Goal: Find specific page/section: Find specific page/section

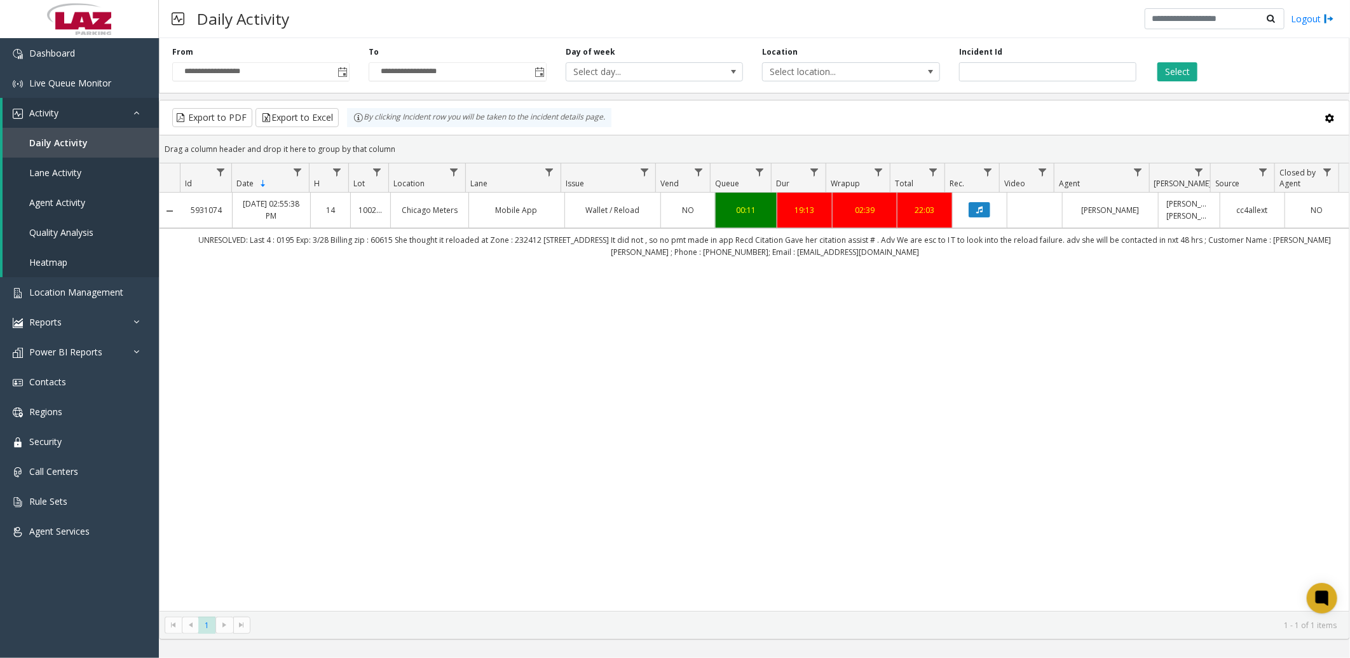
drag, startPoint x: 711, startPoint y: 9, endPoint x: 706, endPoint y: 479, distance: 470.4
click at [706, 479] on div "5931074 [DATE] 02:55:38 PM 14 100240 Chicago Meters Mobile App Wallet / Reload …" at bounding box center [755, 402] width 1190 height 418
drag, startPoint x: 1013, startPoint y: 70, endPoint x: 904, endPoint y: 78, distance: 109.0
click at [904, 78] on div "**********" at bounding box center [754, 63] width 1191 height 60
click at [341, 71] on span "Toggle popup" at bounding box center [343, 72] width 10 height 10
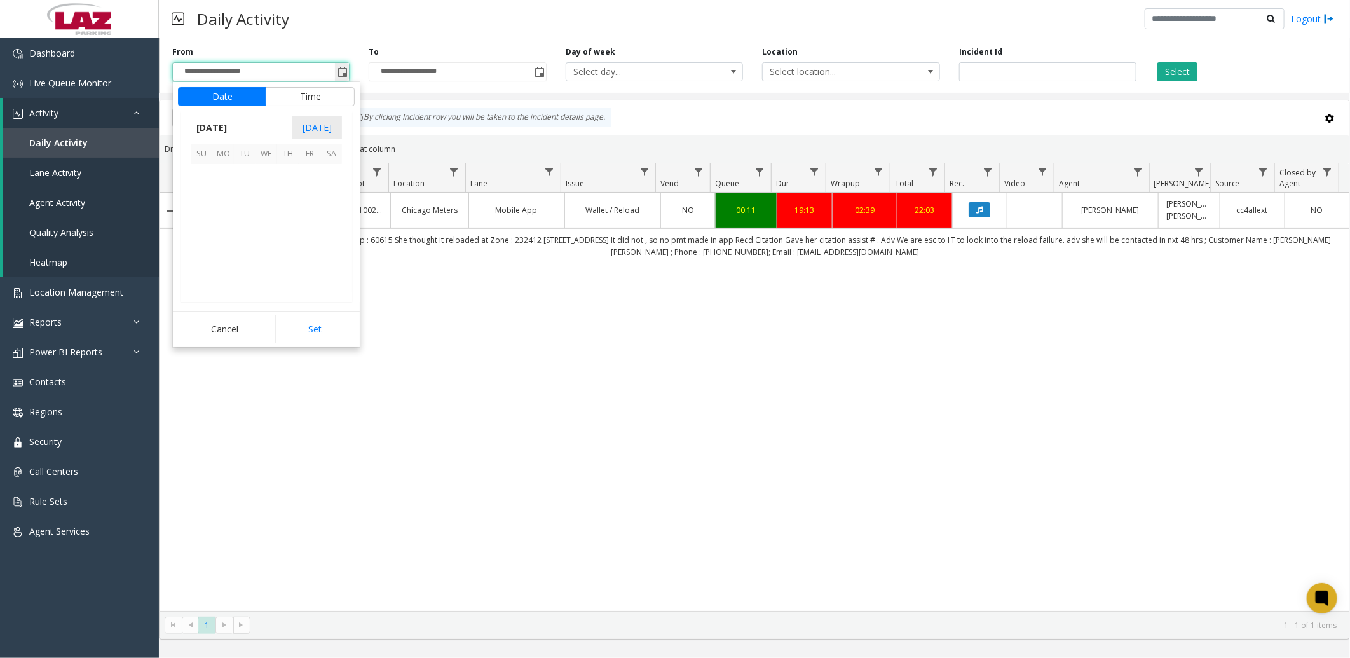
scroll to position [227938, 0]
drag, startPoint x: 307, startPoint y: 170, endPoint x: 301, endPoint y: 167, distance: 7.4
click at [301, 167] on span "1" at bounding box center [310, 175] width 22 height 22
click at [313, 322] on button "Set" at bounding box center [315, 329] width 80 height 28
type input "**********"
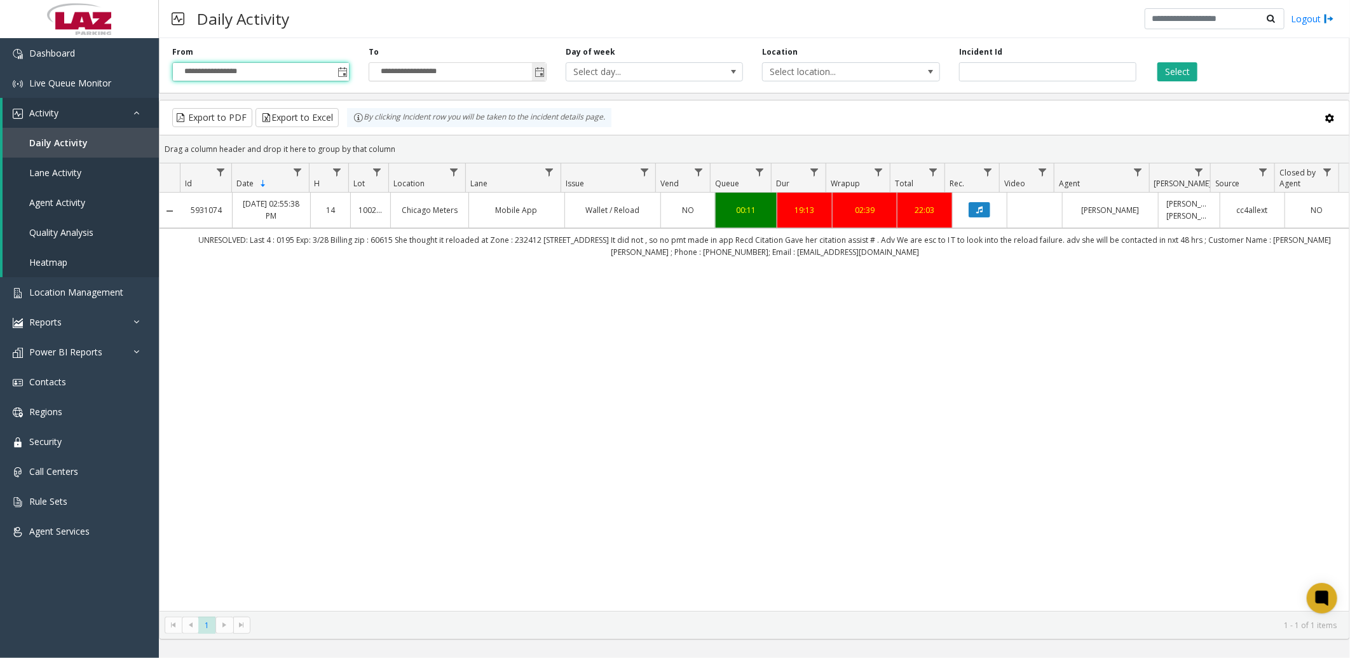
click at [540, 67] on span "Toggle popup" at bounding box center [540, 72] width 10 height 10
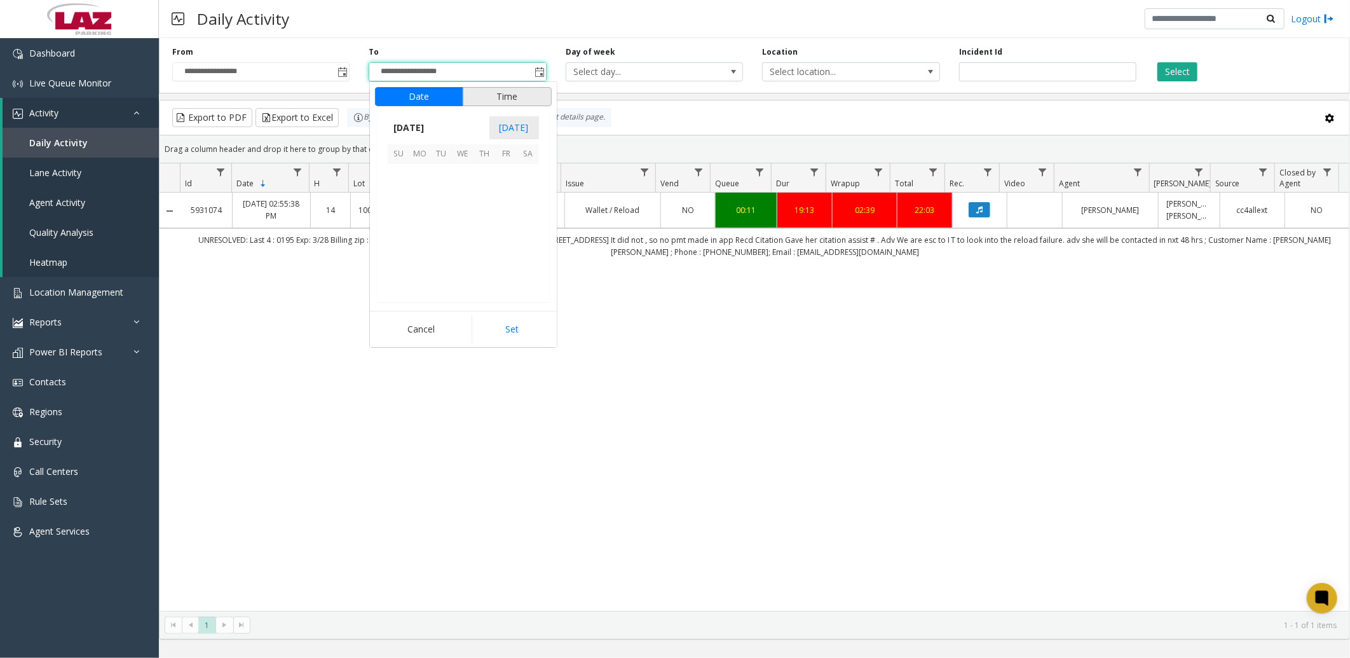
scroll to position [19, 0]
click at [458, 219] on span "13" at bounding box center [464, 218] width 22 height 22
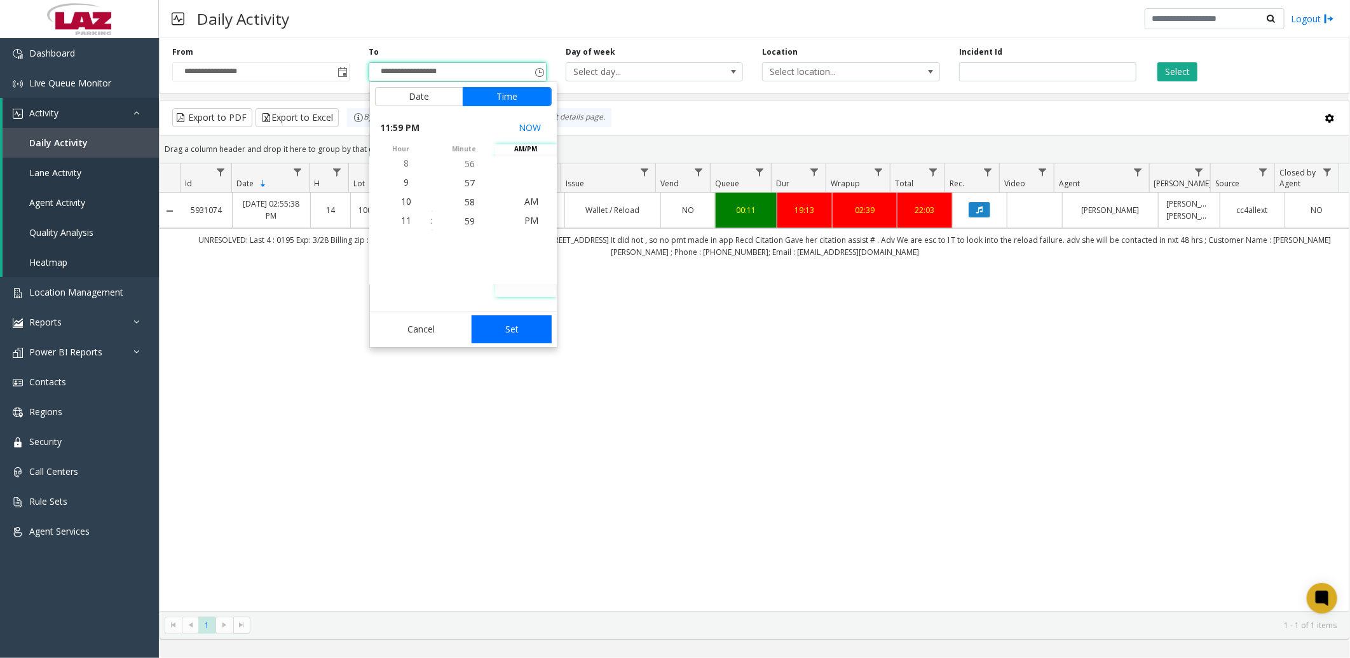
click at [509, 318] on button "Set" at bounding box center [512, 329] width 80 height 28
type input "**********"
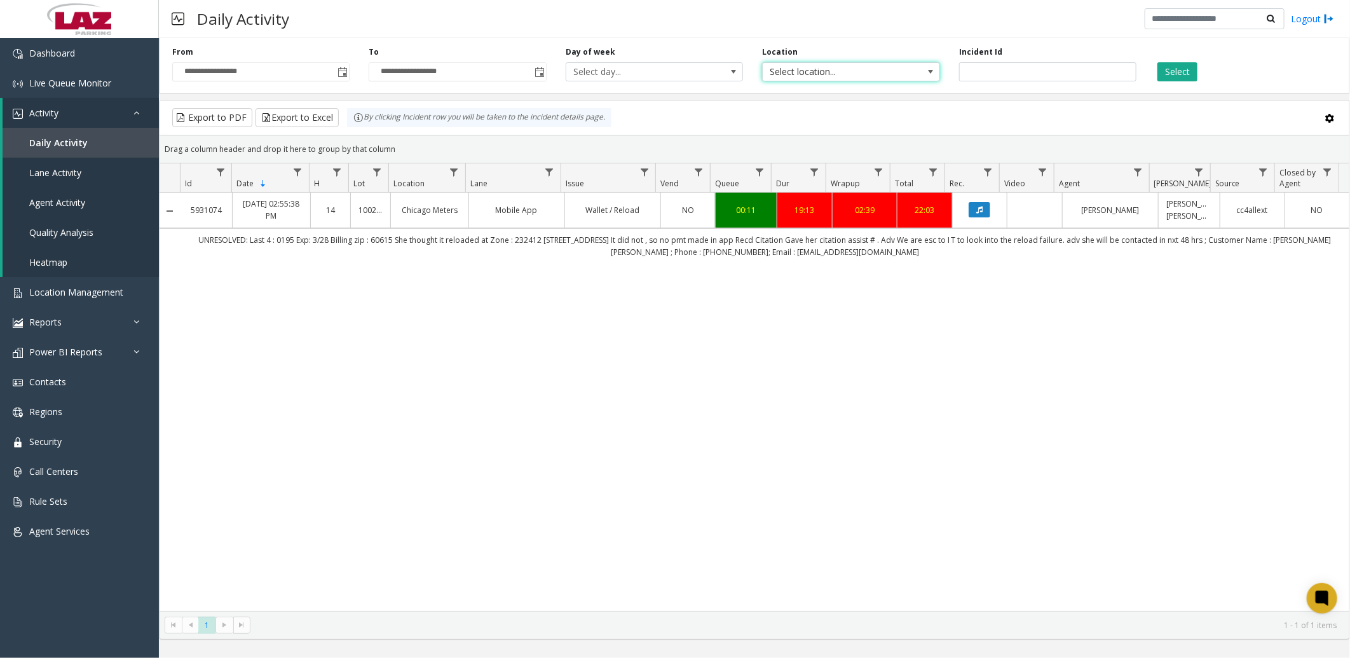
click at [824, 68] on span "Select location..." at bounding box center [833, 72] width 141 height 18
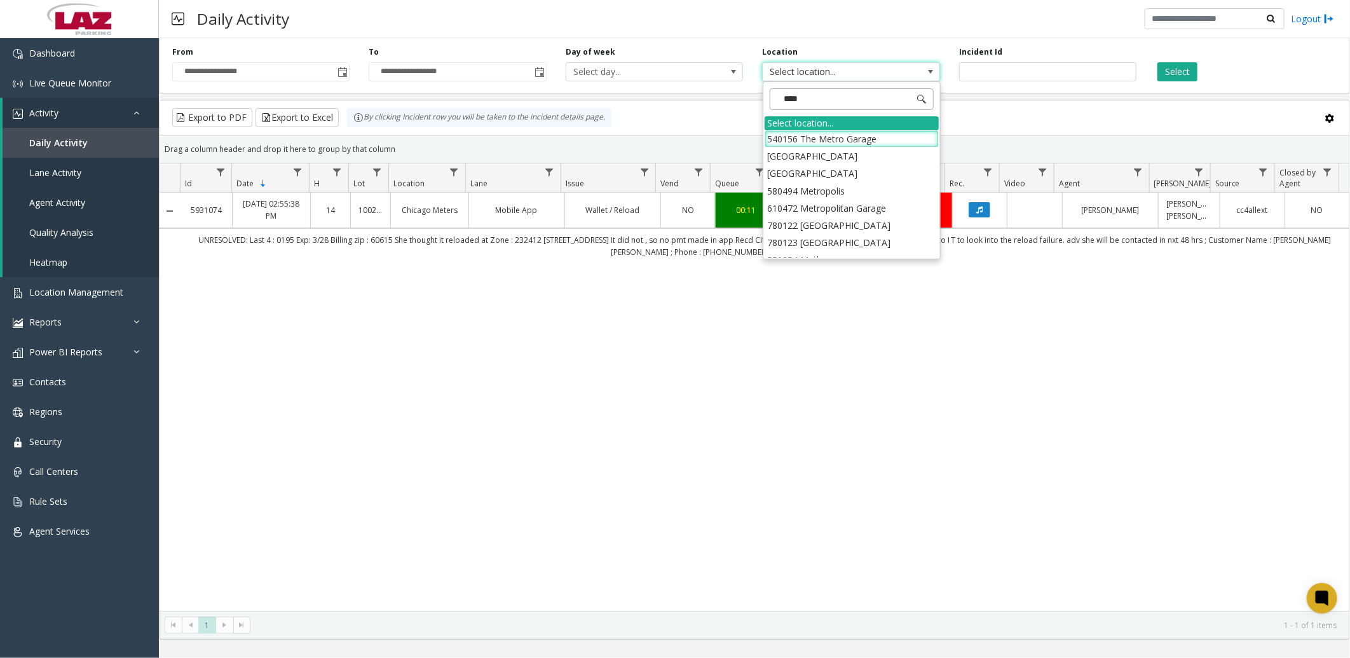
type input "*****"
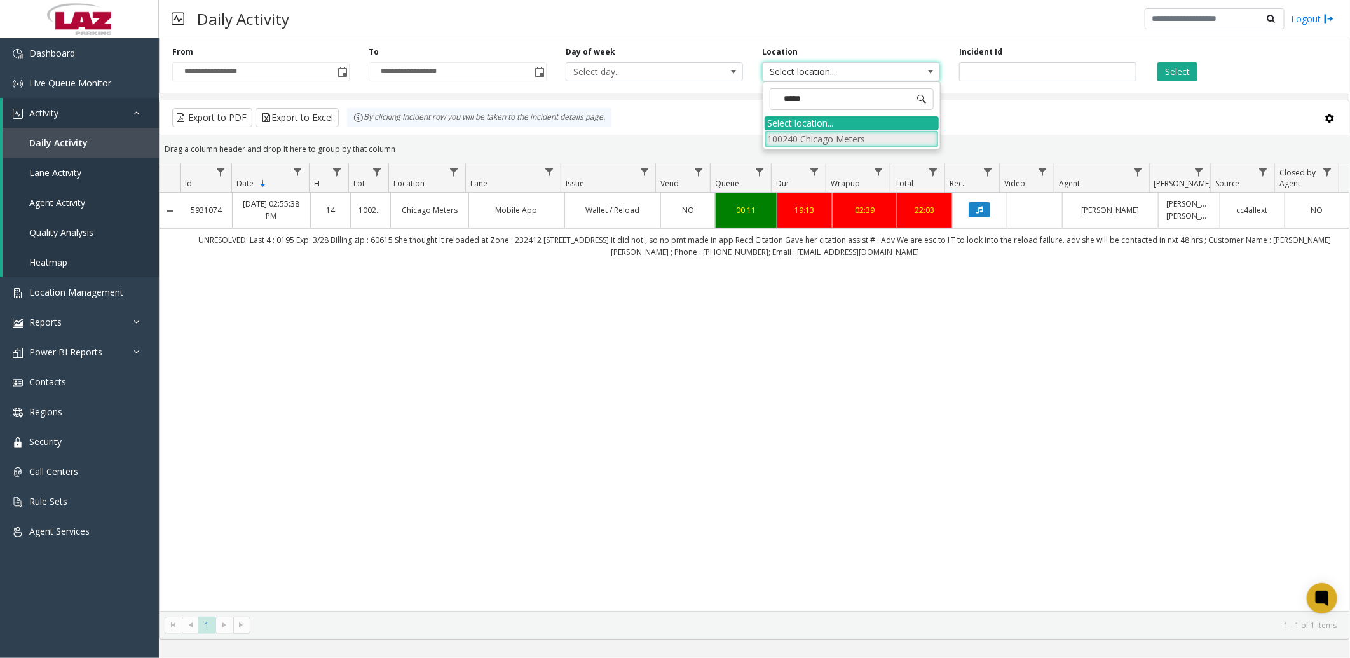
click at [786, 140] on li "100240 Chicago Meters" at bounding box center [852, 138] width 174 height 17
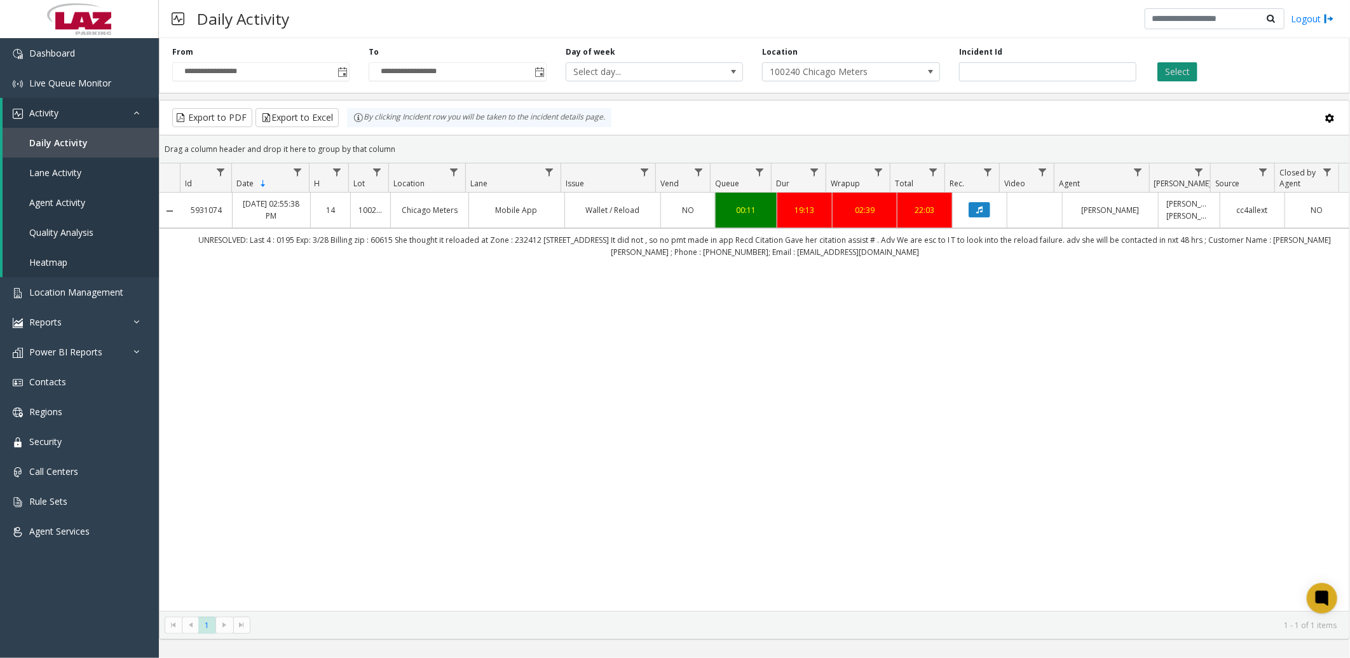
click at [1171, 72] on button "Select" at bounding box center [1178, 71] width 40 height 19
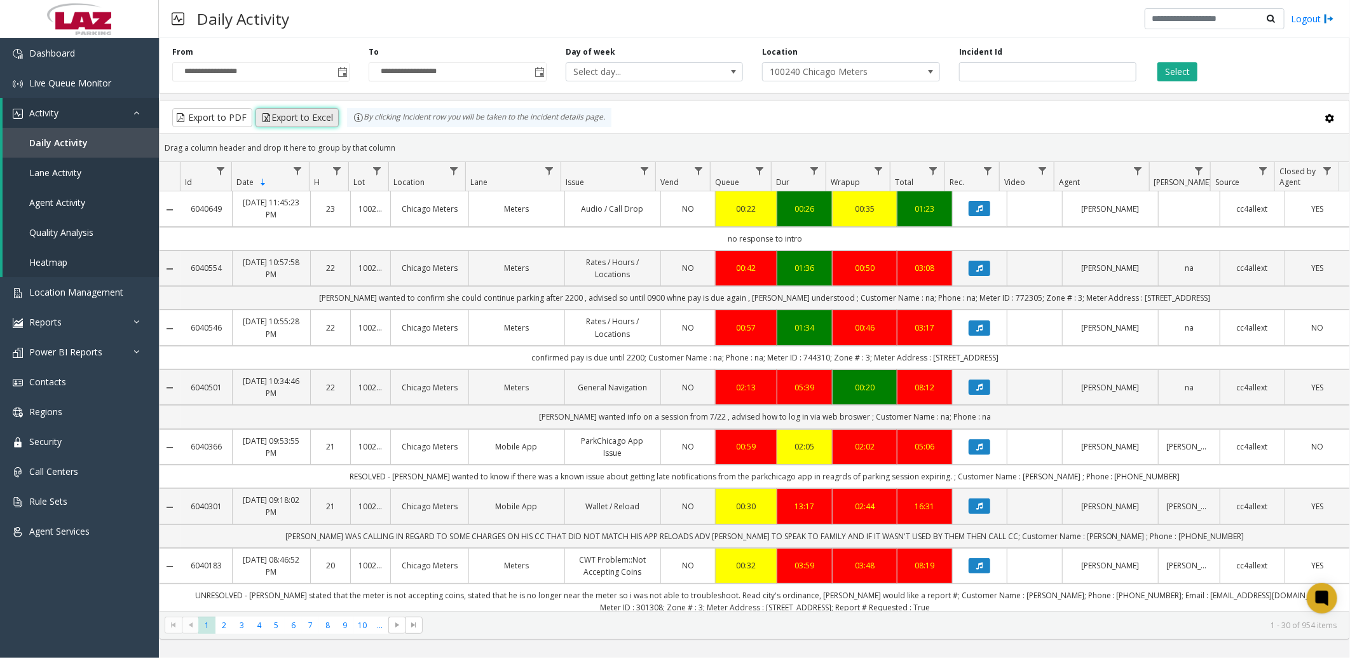
click at [291, 121] on button "Export to Excel" at bounding box center [297, 117] width 83 height 19
click at [498, 24] on div "Daily Activity Logout" at bounding box center [754, 19] width 1191 height 38
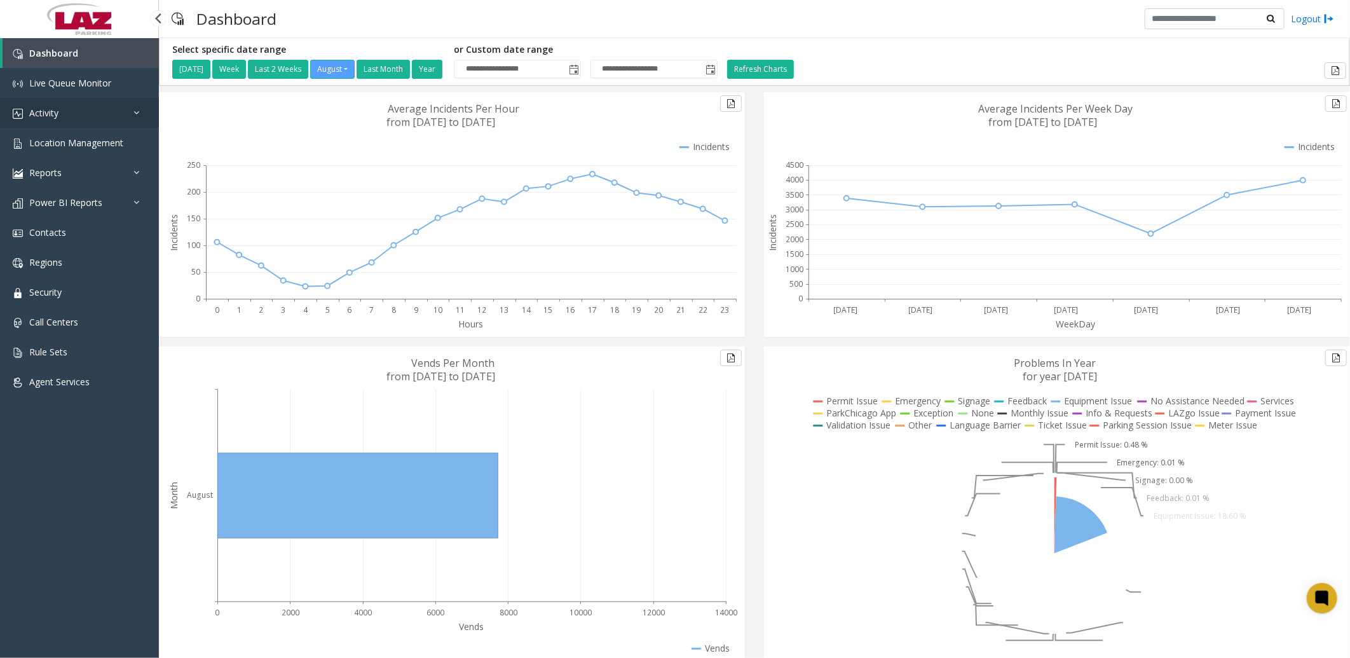
click at [66, 111] on link "Activity" at bounding box center [79, 113] width 159 height 30
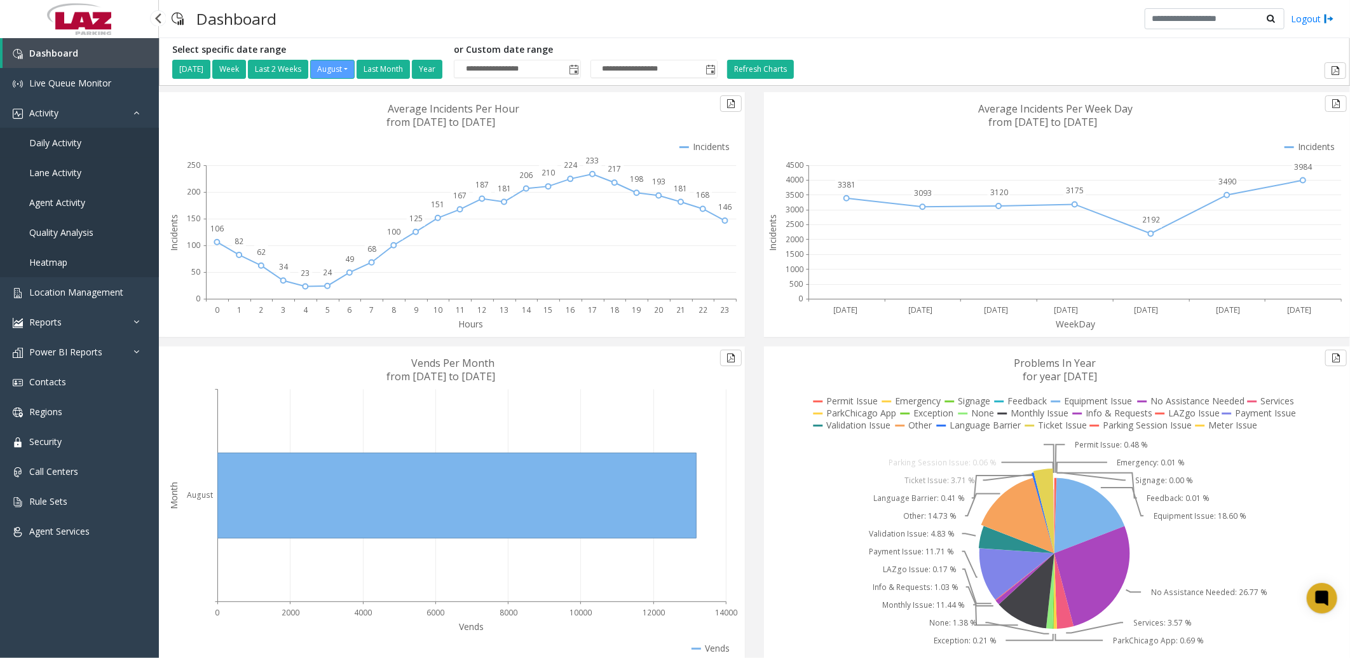
click at [73, 142] on span "Daily Activity" at bounding box center [55, 143] width 52 height 12
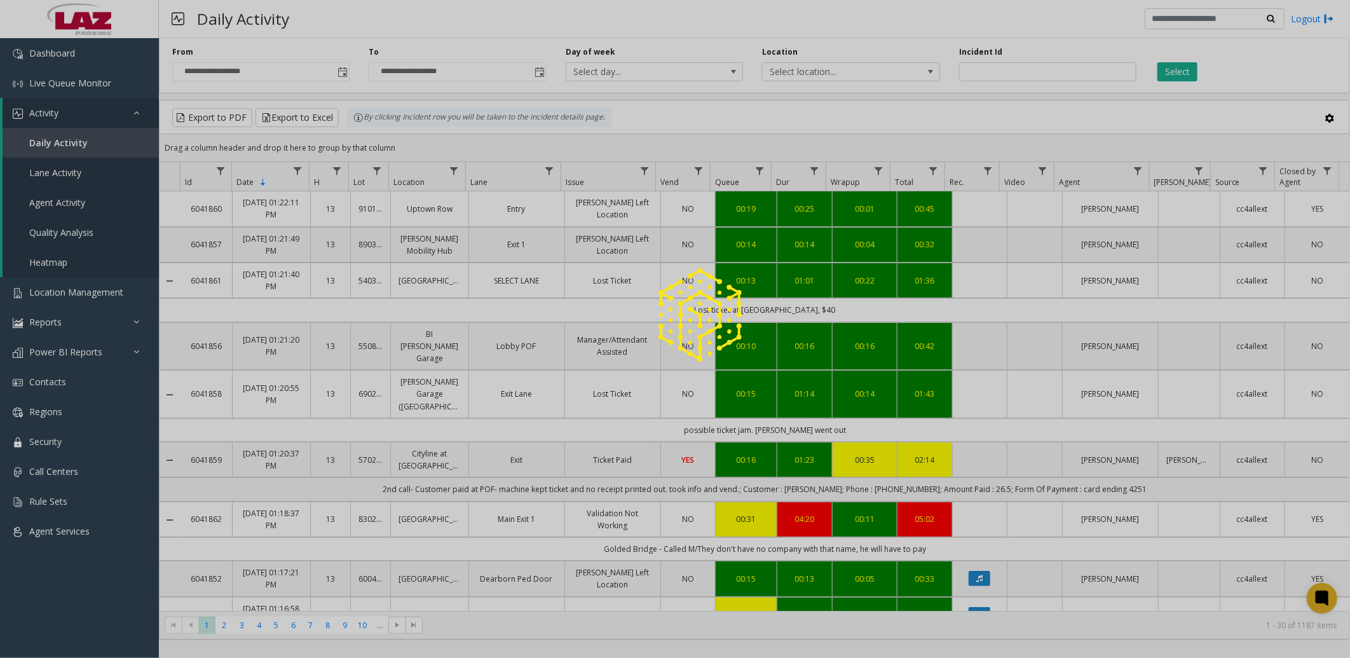
click at [846, 69] on div at bounding box center [675, 329] width 1350 height 658
click at [845, 71] on div at bounding box center [675, 329] width 1350 height 658
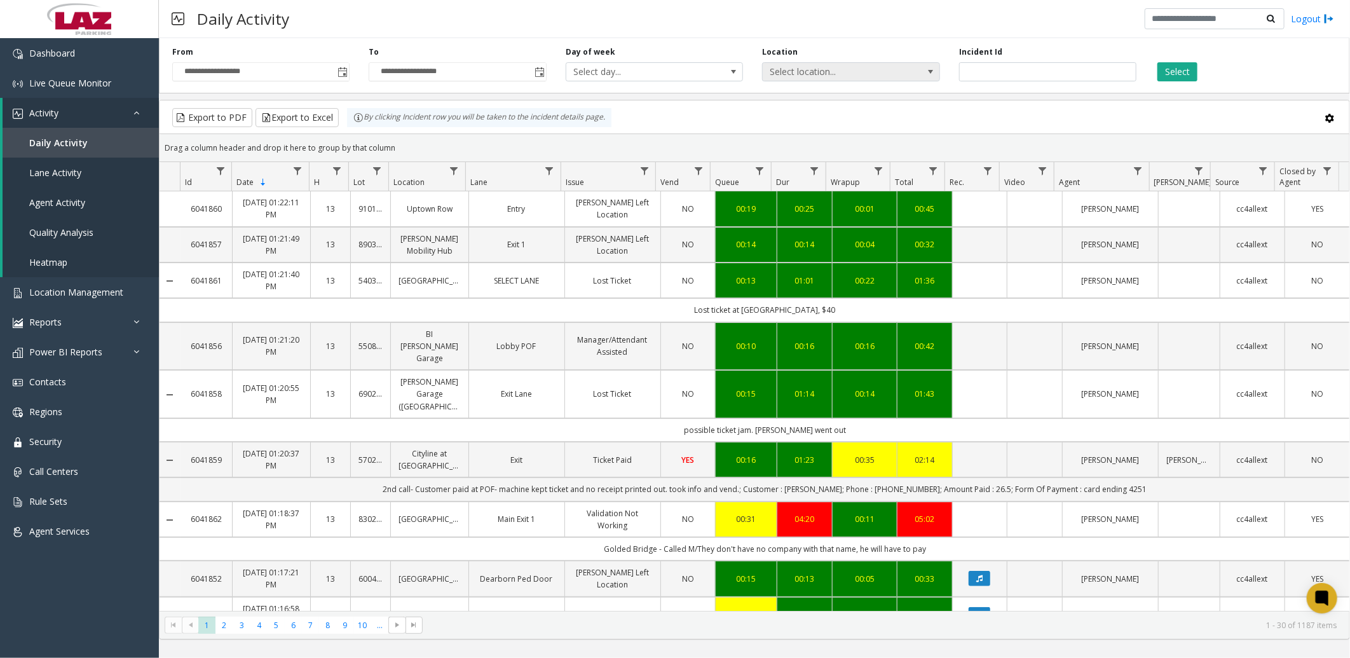
click at [844, 71] on span "Select location..." at bounding box center [833, 72] width 141 height 18
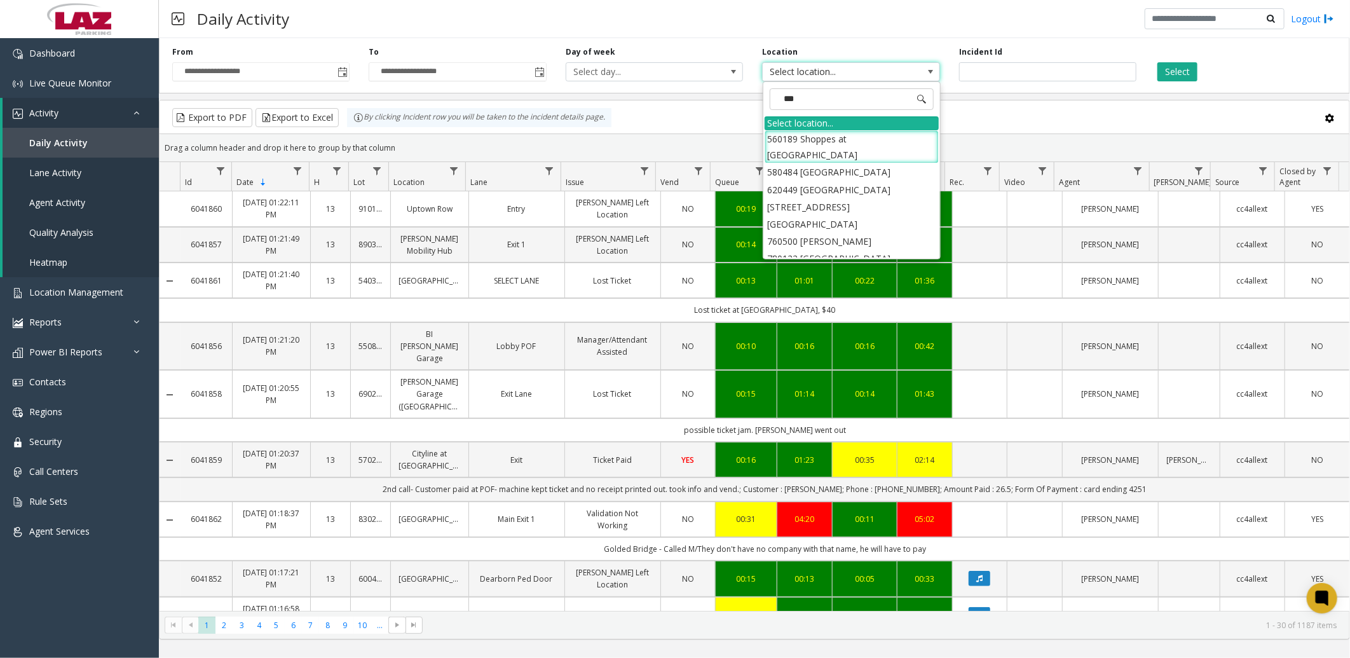
type input "****"
click at [773, 137] on li "560189 Shoppes at [GEOGRAPHIC_DATA]" at bounding box center [852, 146] width 174 height 33
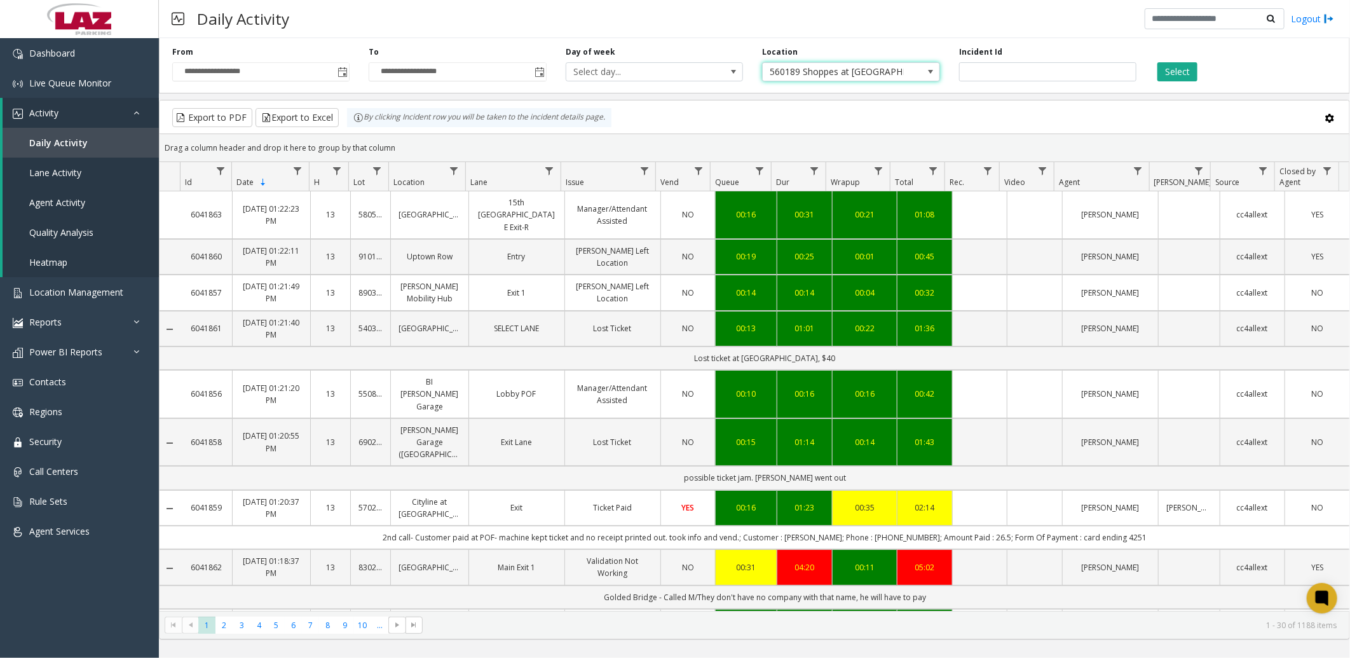
click at [850, 69] on span "560189 Shoppes at [GEOGRAPHIC_DATA]" at bounding box center [833, 72] width 141 height 18
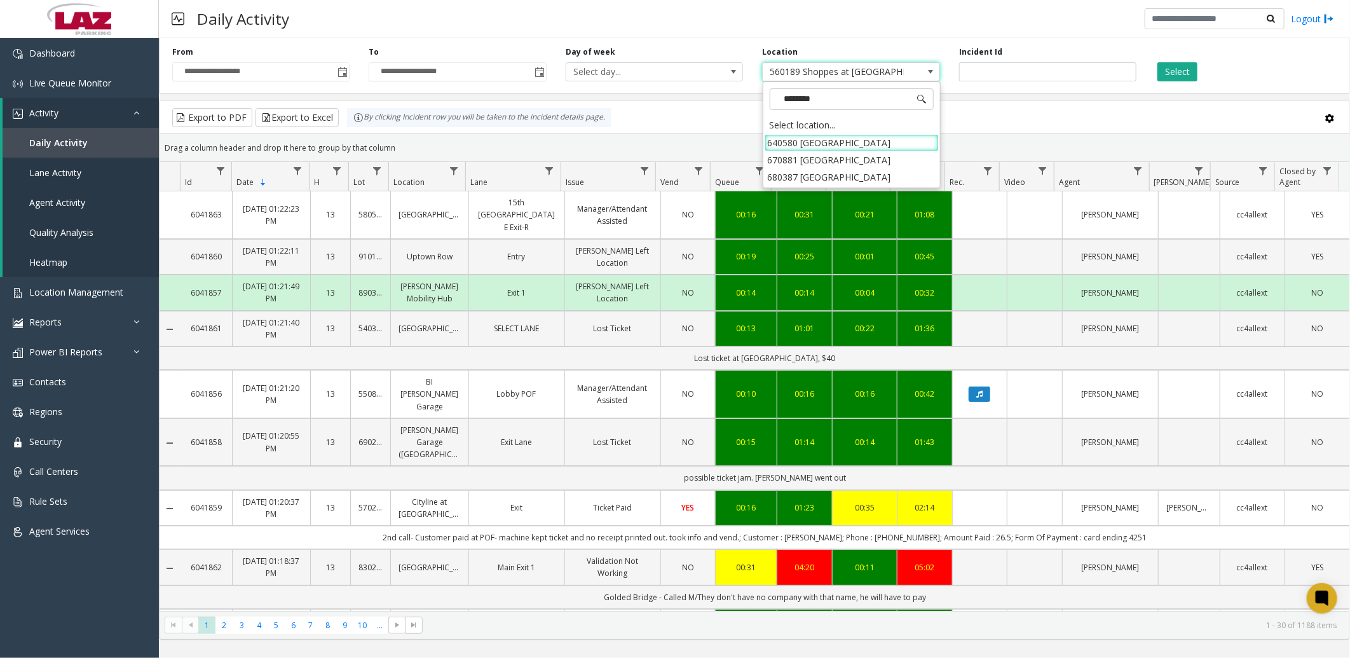
type input "*********"
click at [890, 145] on li "640580 [GEOGRAPHIC_DATA]" at bounding box center [852, 142] width 174 height 17
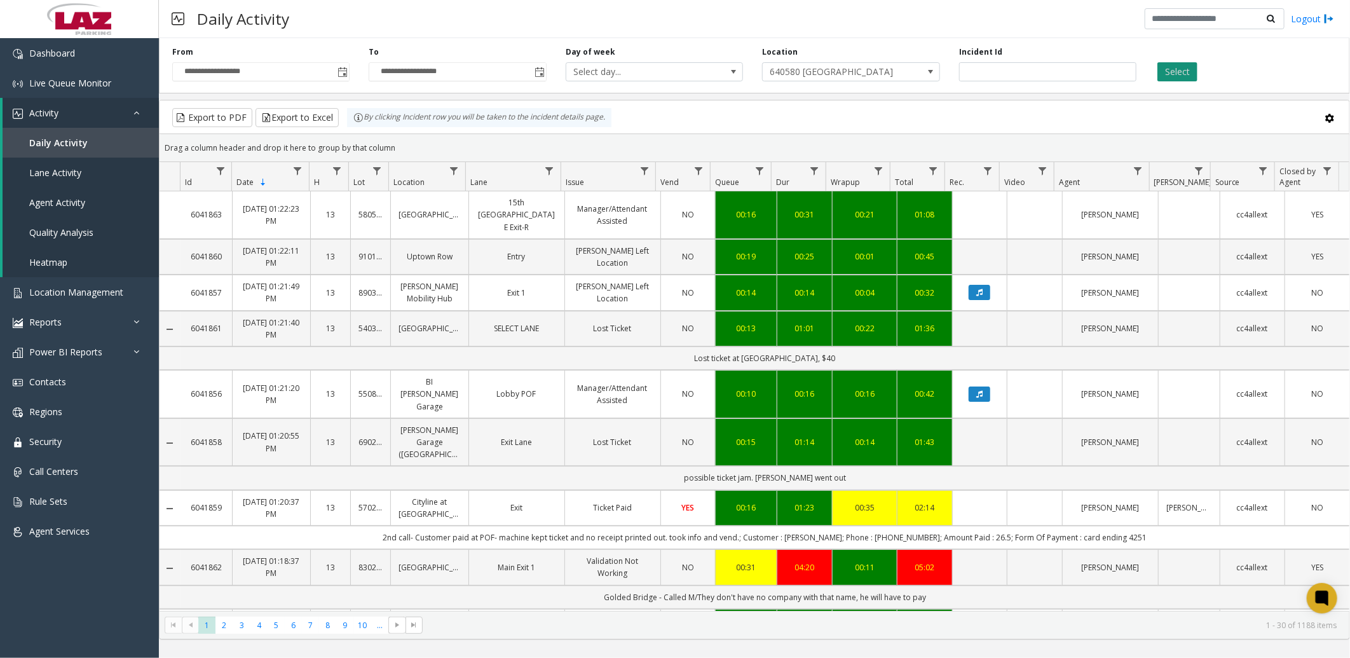
click at [1177, 72] on button "Select" at bounding box center [1178, 71] width 40 height 19
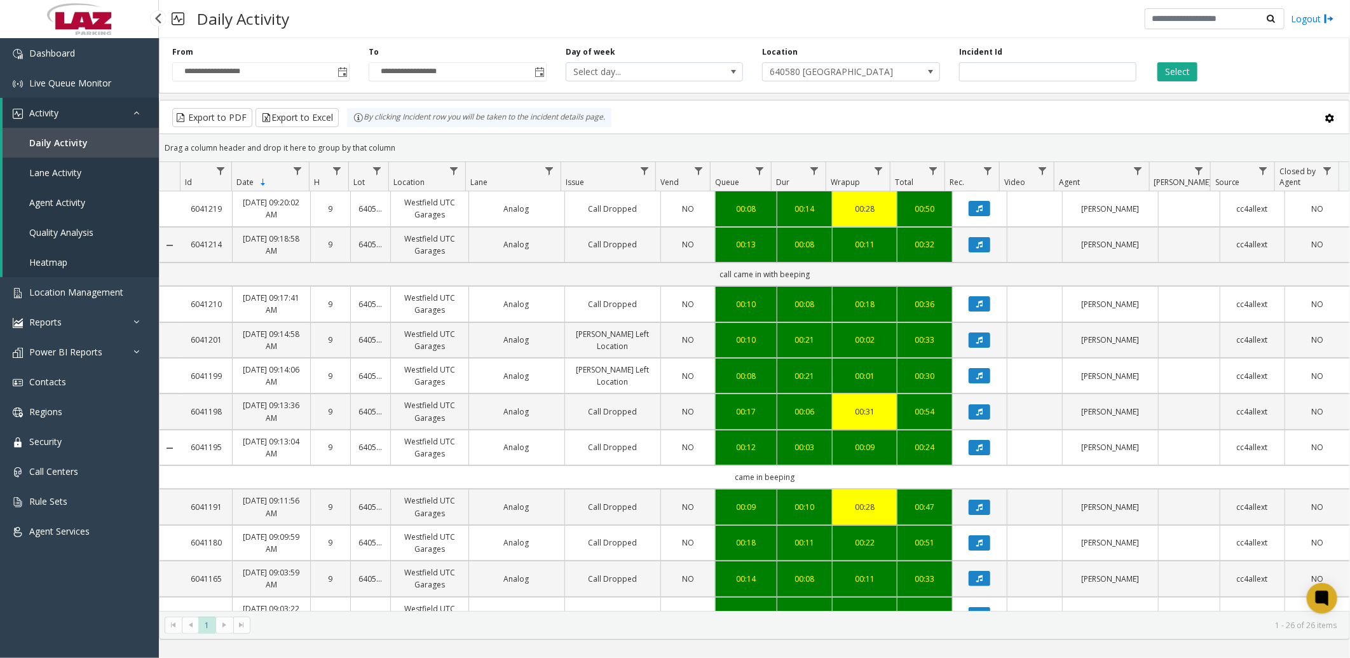
click at [83, 130] on link "Daily Activity" at bounding box center [81, 143] width 156 height 30
click at [81, 134] on link "Daily Activity" at bounding box center [81, 143] width 156 height 30
click at [118, 86] on link "Live Queue Monitor" at bounding box center [79, 83] width 159 height 30
